Goal: Use online tool/utility: Utilize a website feature to perform a specific function

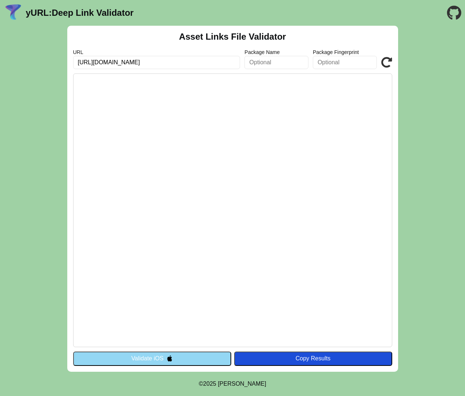
scroll to position [0, 58]
drag, startPoint x: 134, startPoint y: 62, endPoint x: 289, endPoint y: 65, distance: 154.7
click at [289, 65] on div "URL http://portalertmoerdijkapp.accept.ulma.app/.well-known/apple-app-site-asso…" at bounding box center [232, 59] width 319 height 20
type input "http://portalertmoerdijkapp.accept.ulma.app"
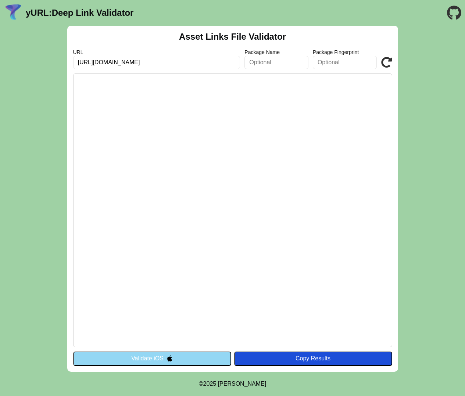
click at [204, 356] on button "Validate iOS" at bounding box center [152, 359] width 158 height 14
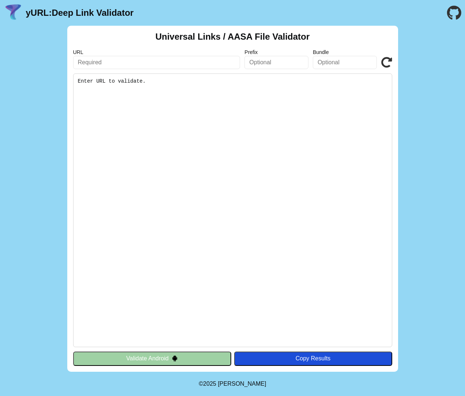
click at [103, 63] on input "text" at bounding box center [156, 62] width 167 height 13
paste input "[URL][DOMAIN_NAME]"
type input "[URL][DOMAIN_NAME]"
click button "Validate" at bounding box center [0, 0] width 0 height 0
click at [148, 136] on pre "Enter URL to validate." at bounding box center [232, 210] width 319 height 274
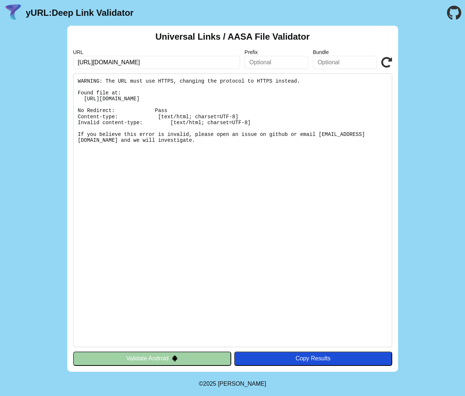
drag, startPoint x: 93, startPoint y: 62, endPoint x: 53, endPoint y: 62, distance: 40.0
click at [53, 62] on div "Universal Links / AASA File Validator URL http://portalertmoerdijkapp.accept.ul…" at bounding box center [232, 199] width 465 height 346
type input "portalertmoerdijkapp.accept.ulma.app"
click button "Validate" at bounding box center [0, 0] width 0 height 0
